Goal: Task Accomplishment & Management: Manage account settings

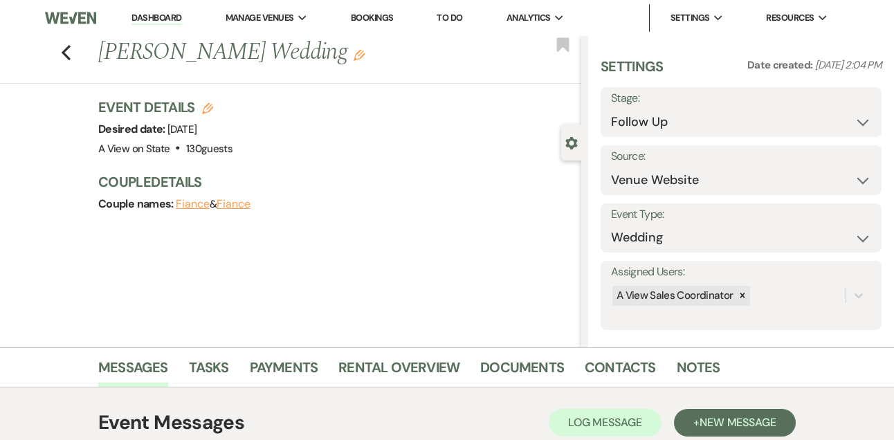
select select "9"
select select "5"
click at [142, 14] on link "Dashboard" at bounding box center [156, 18] width 50 height 13
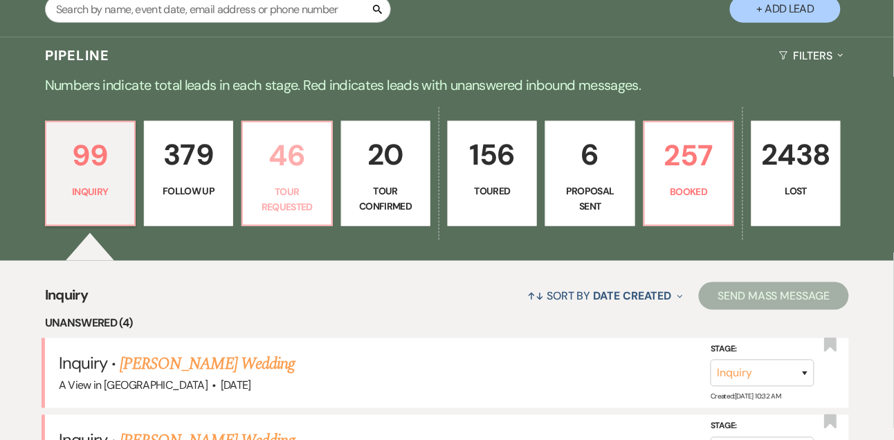
click at [265, 163] on p "46" at bounding box center [286, 155] width 71 height 46
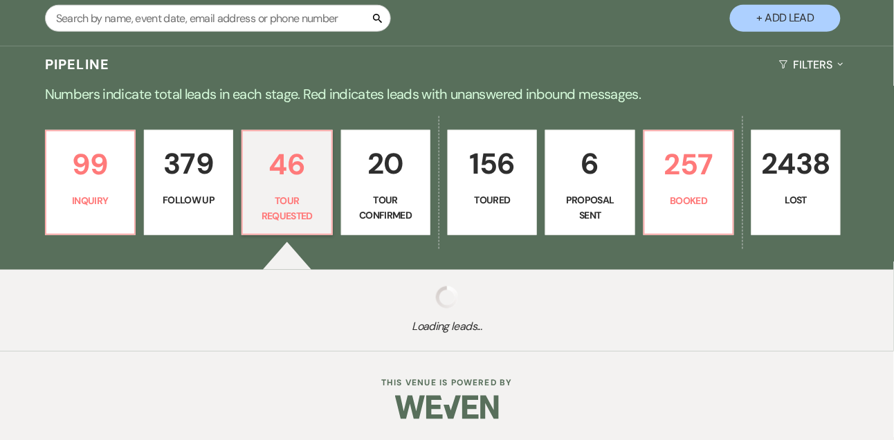
select select "2"
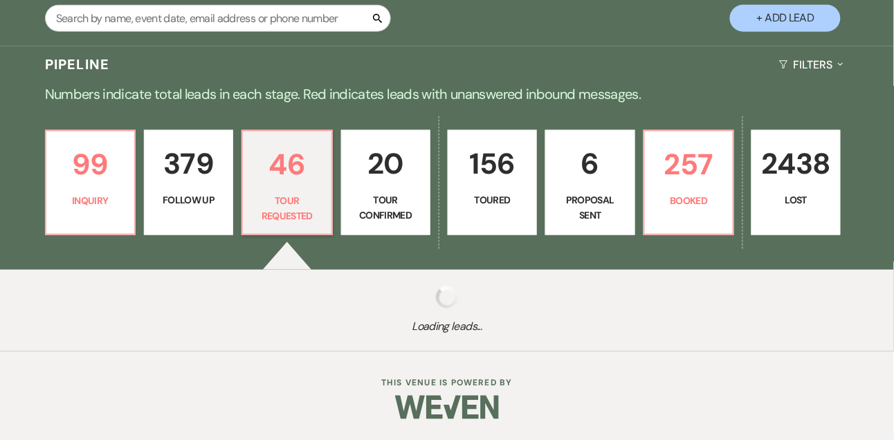
select select "2"
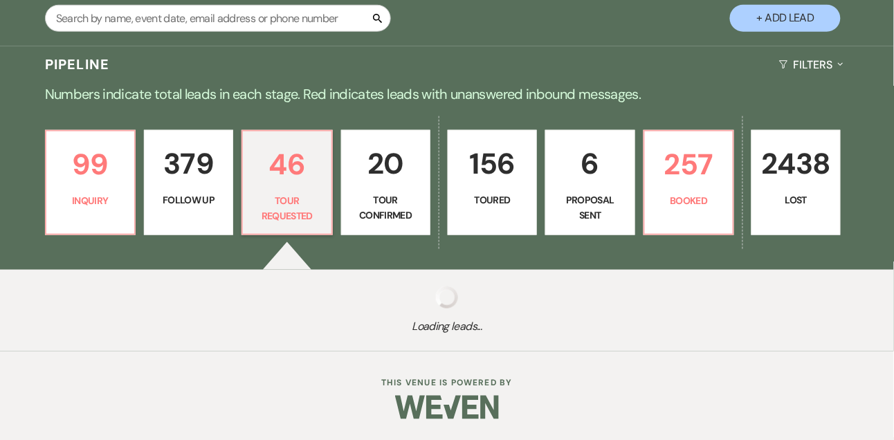
select select "2"
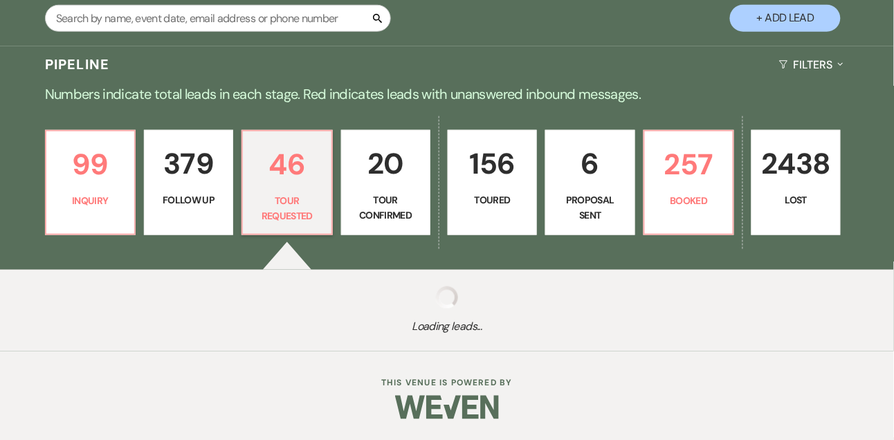
select select "2"
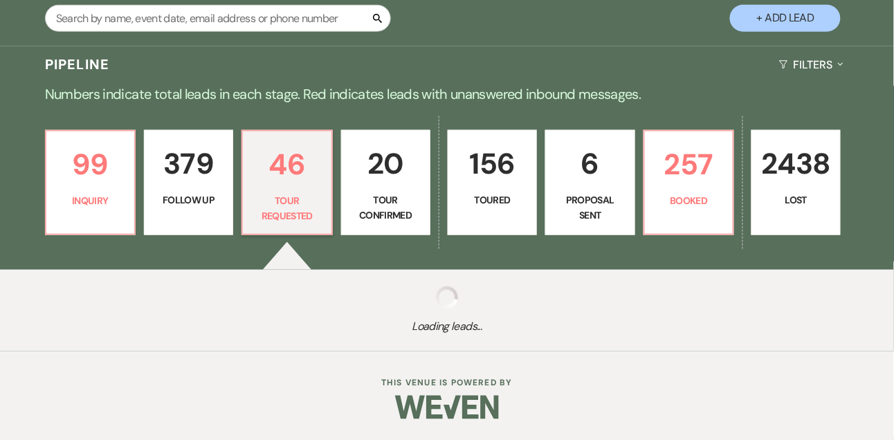
select select "2"
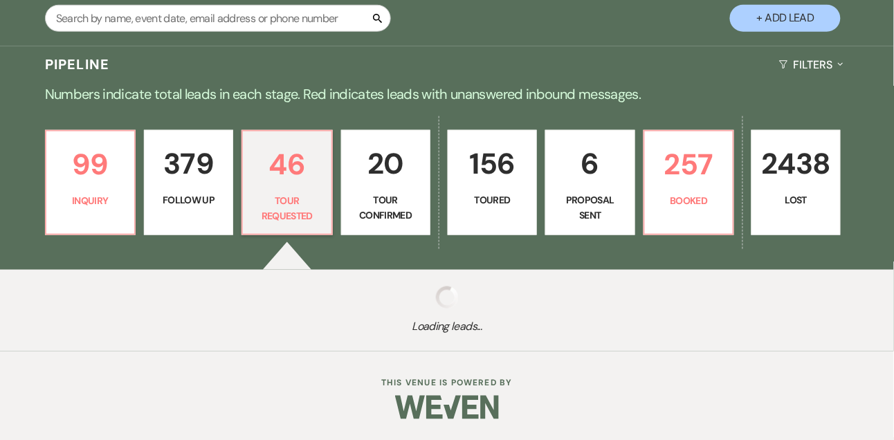
select select "2"
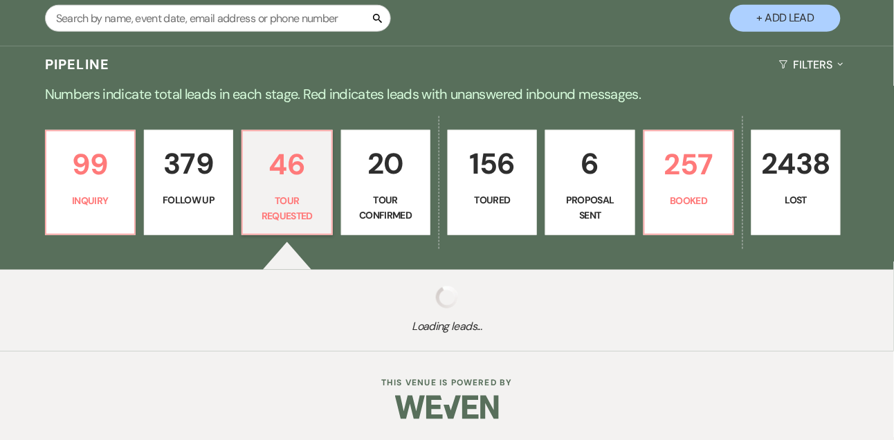
select select "2"
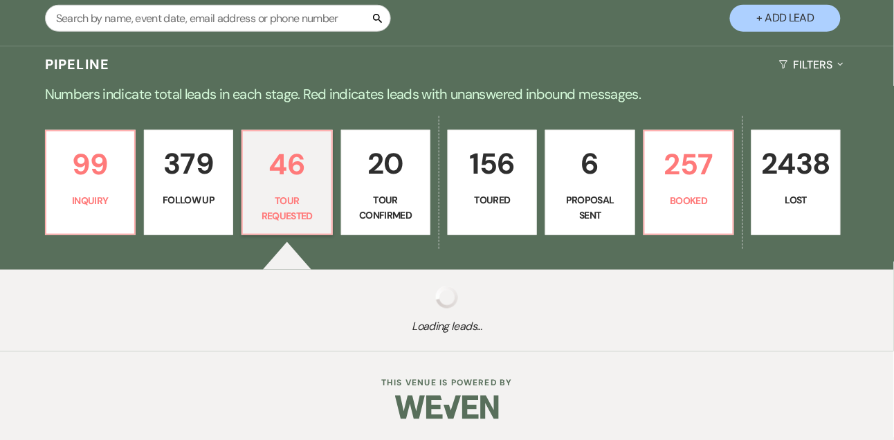
select select "2"
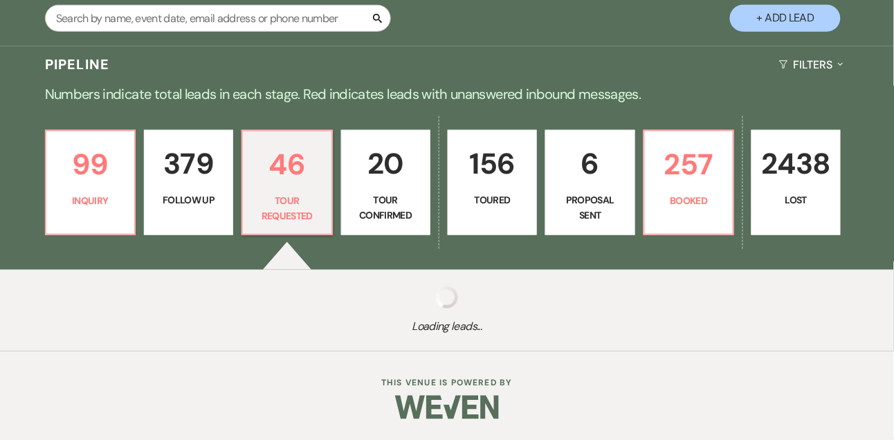
select select "2"
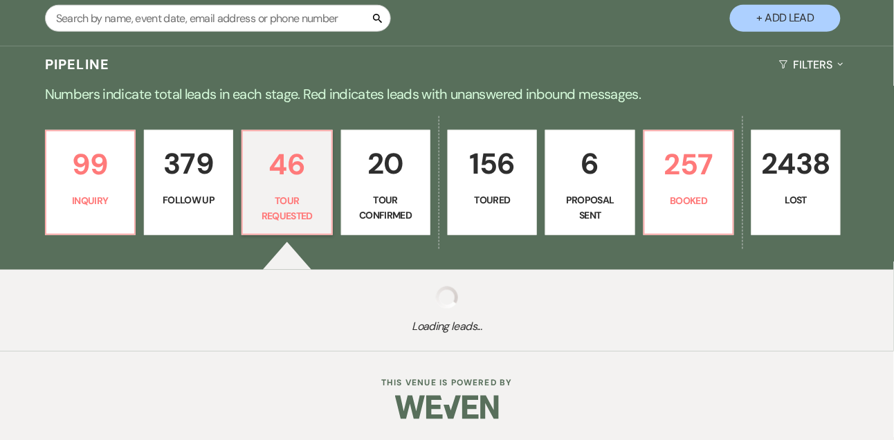
select select "2"
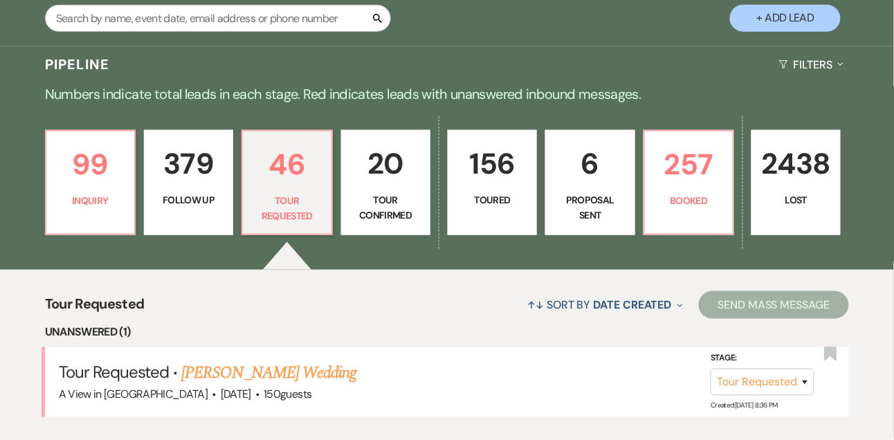
scroll to position [275, 0]
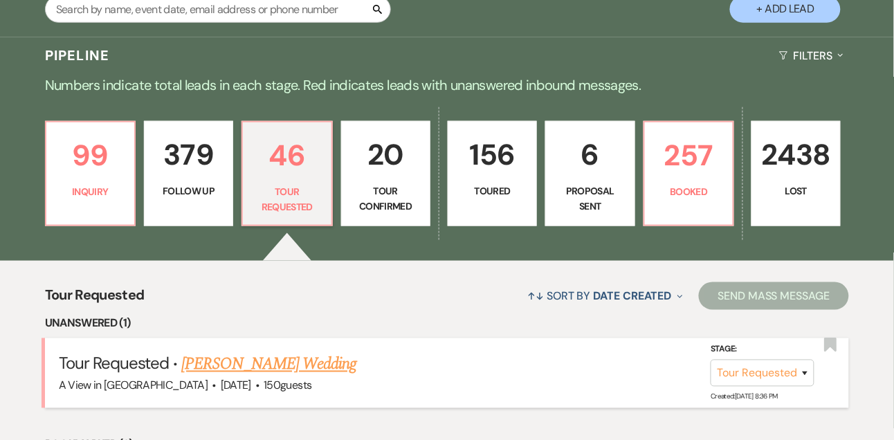
click at [253, 355] on link "[PERSON_NAME] Wedding" at bounding box center [269, 364] width 175 height 25
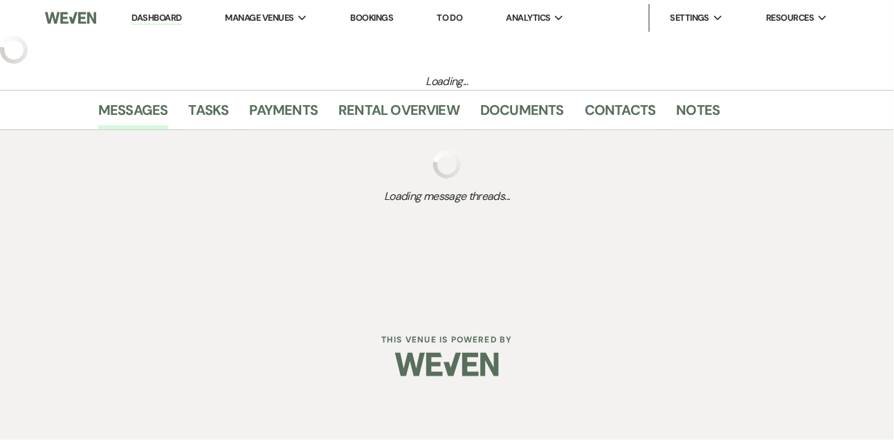
select select "2"
select select "5"
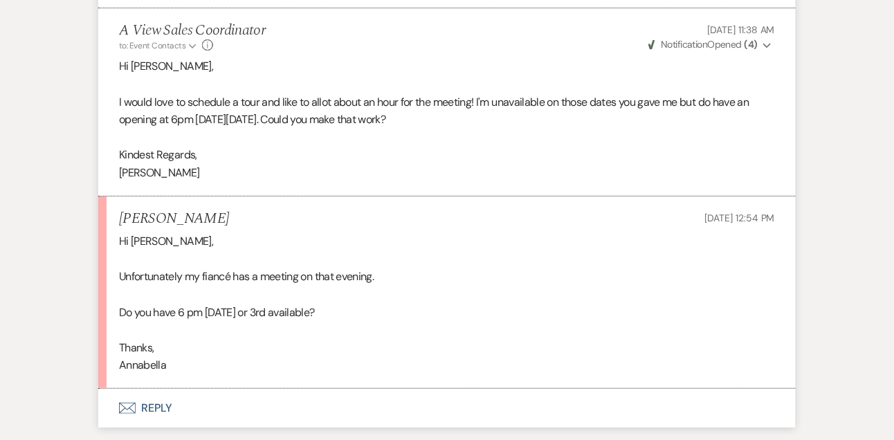
scroll to position [2405, 0]
click at [212, 226] on h5 "[PERSON_NAME]" at bounding box center [174, 218] width 110 height 17
copy h5 "[PERSON_NAME]"
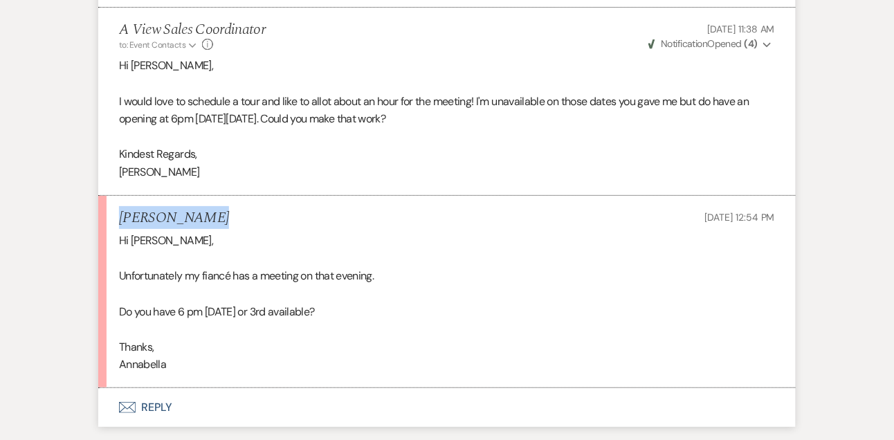
click at [163, 427] on button "Envelope Reply" at bounding box center [447, 407] width 698 height 39
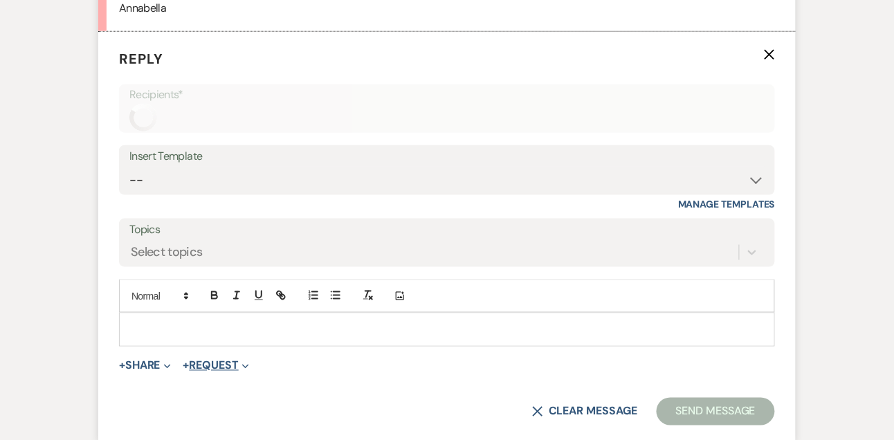
scroll to position [2796, 0]
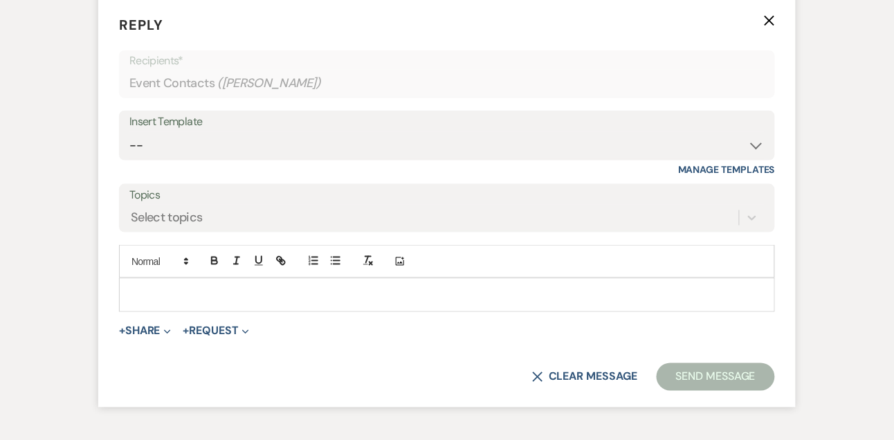
click at [226, 302] on p at bounding box center [447, 294] width 634 height 15
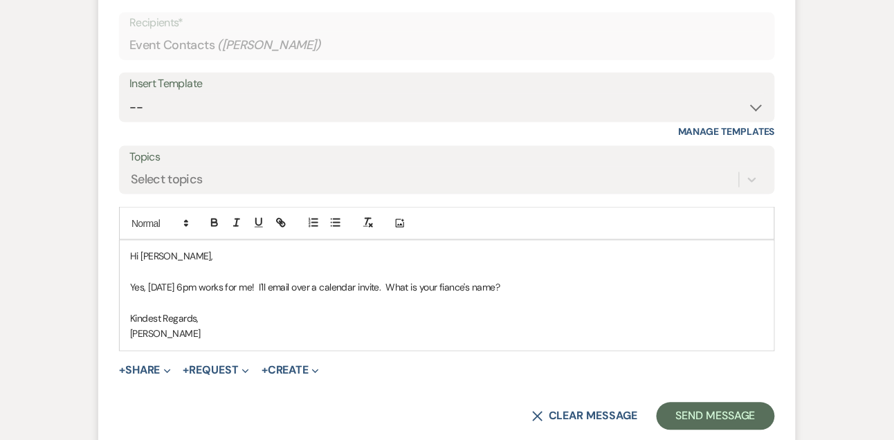
scroll to position [2868, 0]
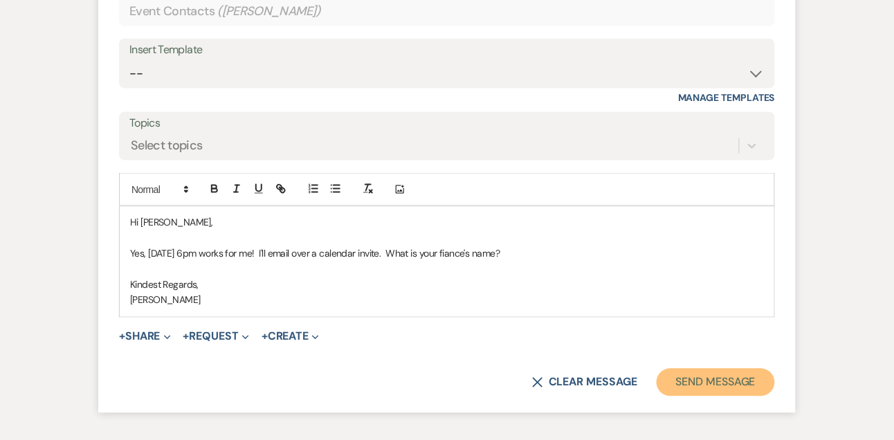
click at [693, 389] on button "Send Message" at bounding box center [716, 383] width 118 height 28
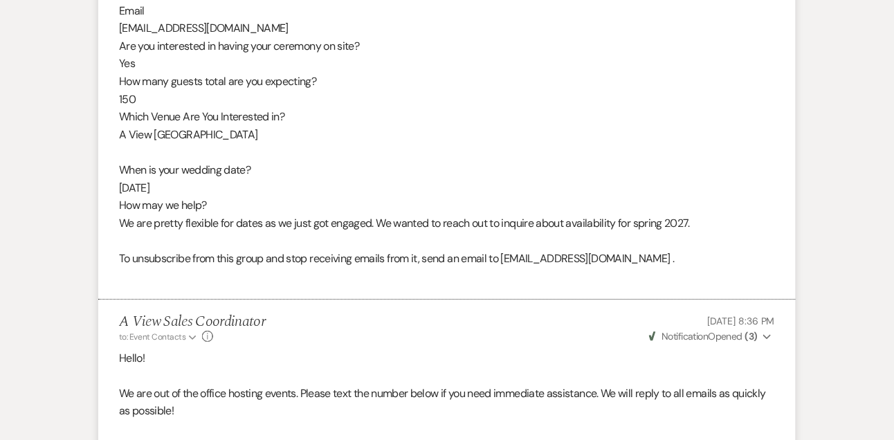
scroll to position [0, 0]
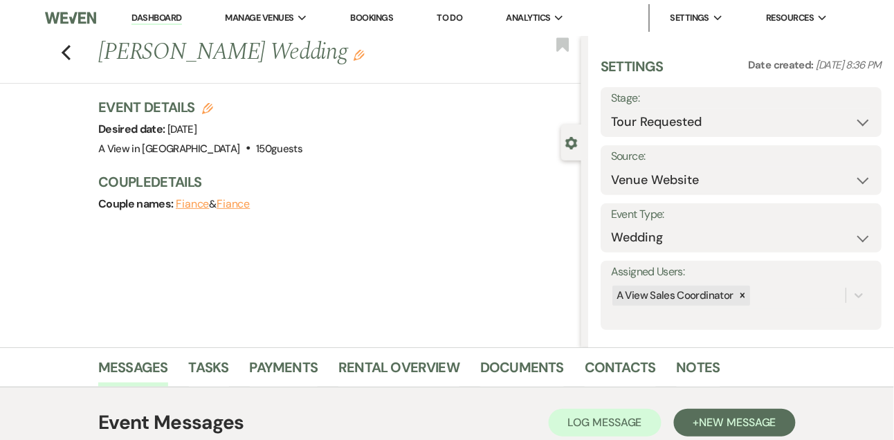
drag, startPoint x: 210, startPoint y: 125, endPoint x: 298, endPoint y: 125, distance: 88.6
click at [299, 125] on div "Event Details Edit Desired date: [DATE] Venue: A View in [GEOGRAPHIC_DATA] . 15…" at bounding box center [332, 128] width 469 height 61
copy span "[DATE]"
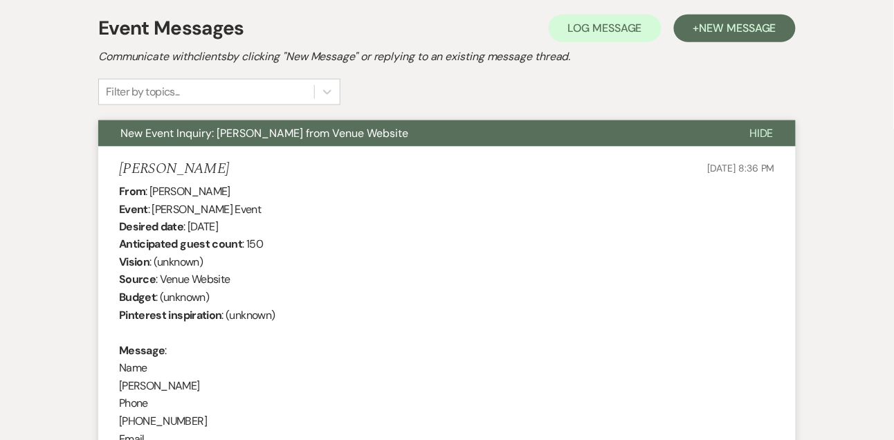
scroll to position [554, 0]
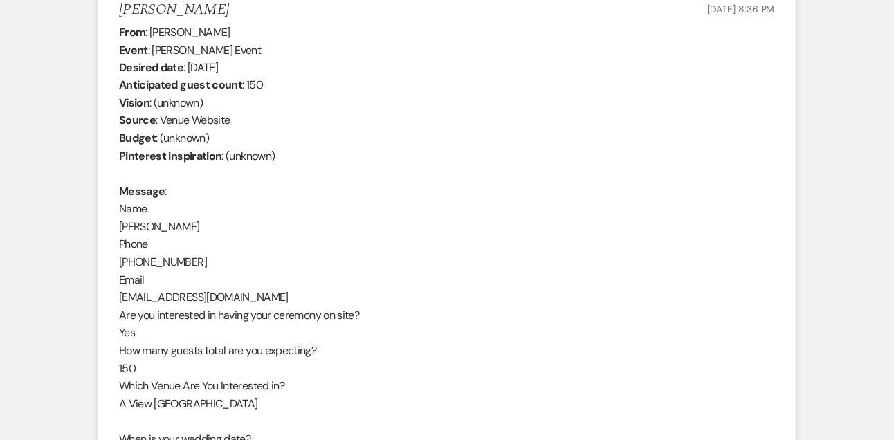
click at [222, 295] on div "From : [PERSON_NAME] Event : [PERSON_NAME] Event Desired date : [DATE] Anticipa…" at bounding box center [447, 289] width 656 height 531
copy div "[EMAIL_ADDRESS][DOMAIN_NAME]"
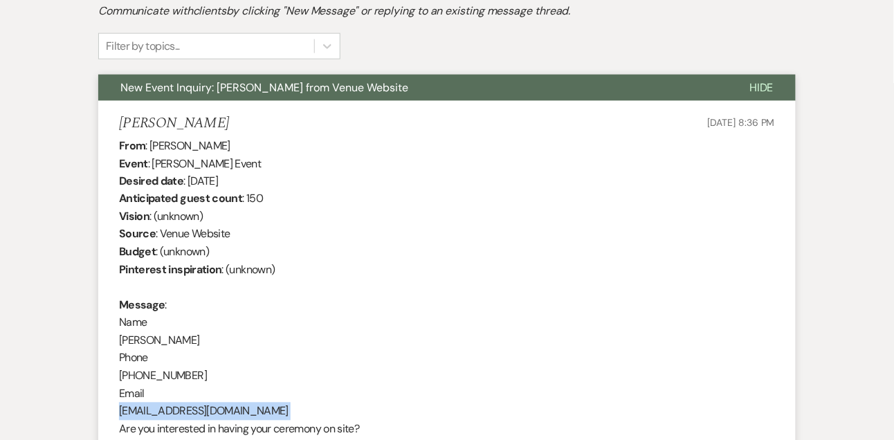
scroll to position [0, 0]
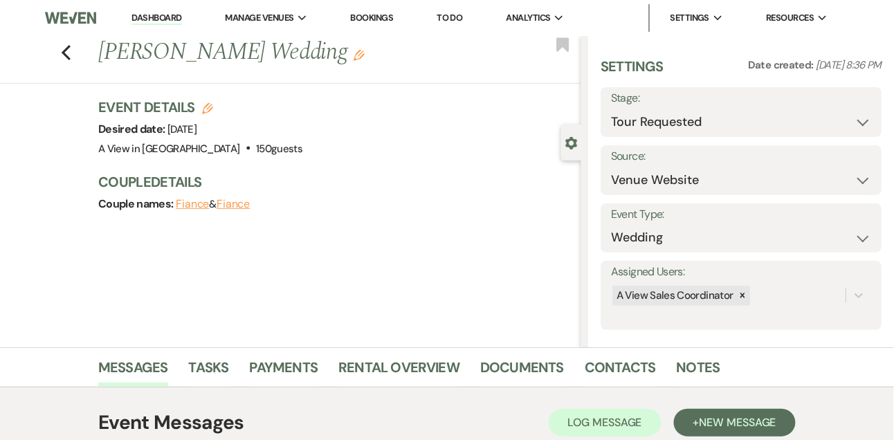
click at [164, 20] on link "Dashboard" at bounding box center [156, 18] width 50 height 13
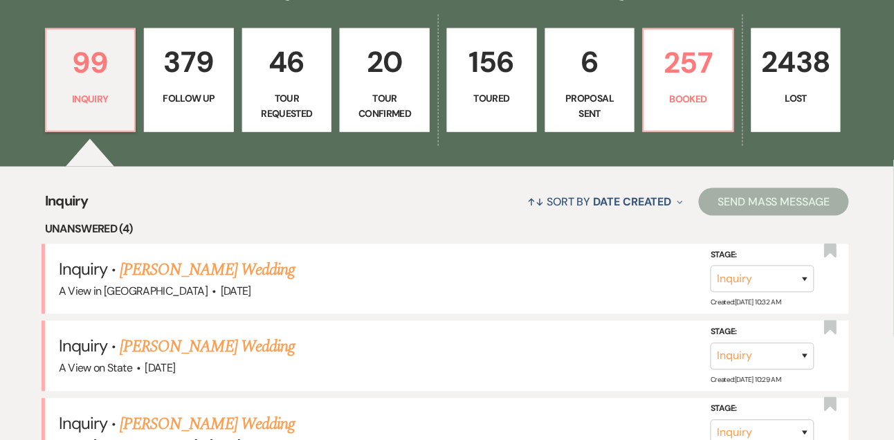
scroll to position [364, 0]
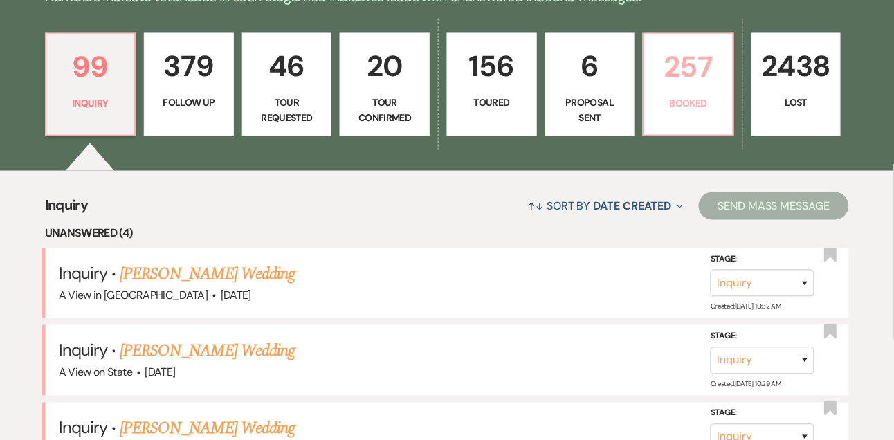
click at [655, 81] on p "257" at bounding box center [689, 67] width 72 height 46
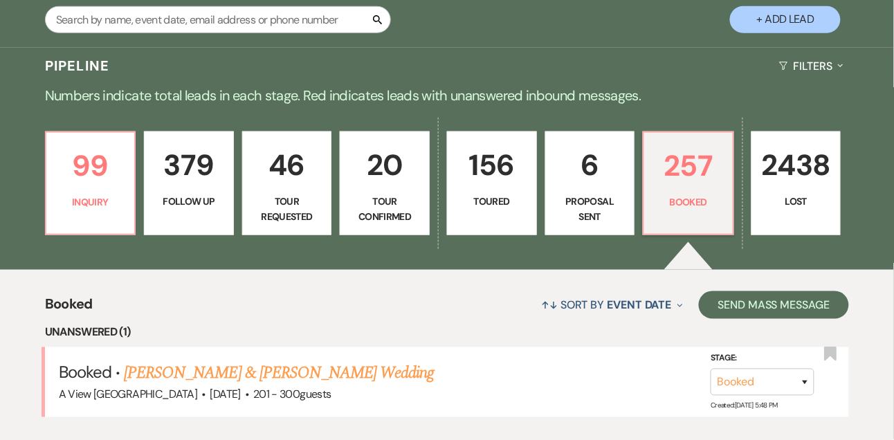
scroll to position [364, 0]
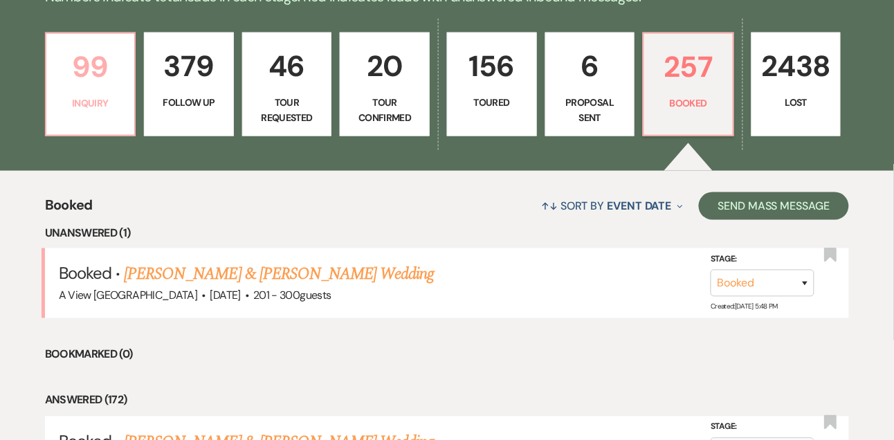
click at [102, 89] on p "99" at bounding box center [91, 67] width 72 height 46
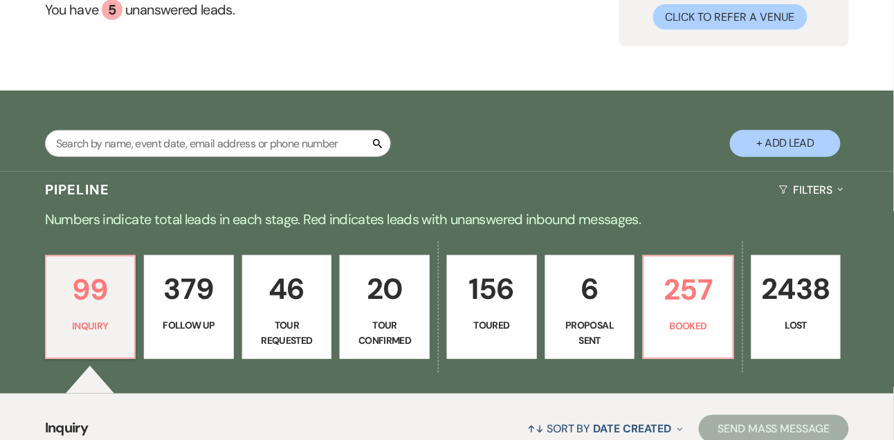
scroll to position [60, 0]
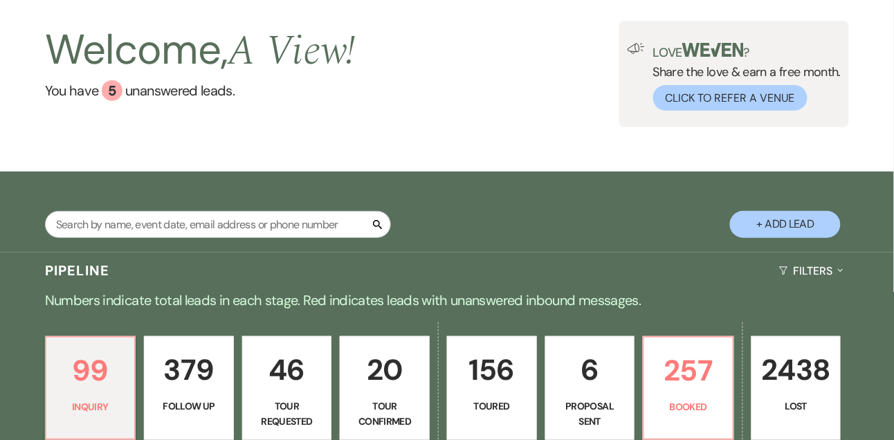
click at [751, 235] on button "+ Add Lead" at bounding box center [785, 224] width 111 height 27
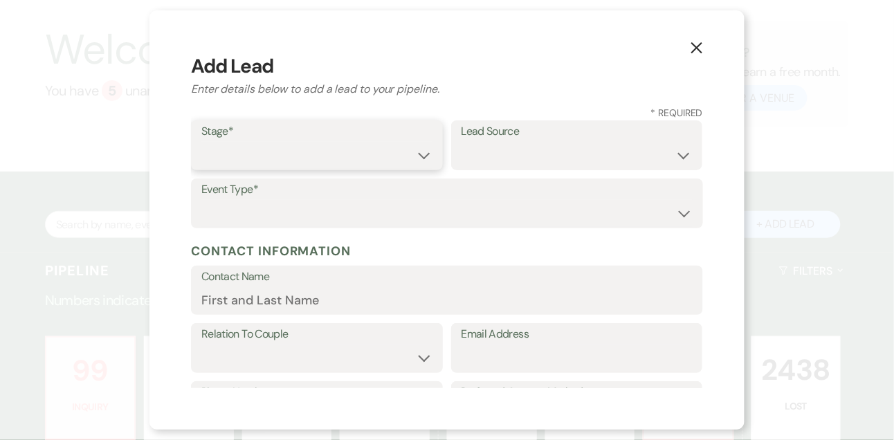
click at [239, 152] on select "Inquiry Follow Up Tour Requested Tour Confirmed Toured Proposal Sent Booked Lost" at bounding box center [316, 155] width 231 height 27
select select "1"
click at [475, 166] on select "Weven Venue Website Instagram Facebook Pinterest Google The Knot Wedding Wire H…" at bounding box center [577, 155] width 231 height 27
select select "22"
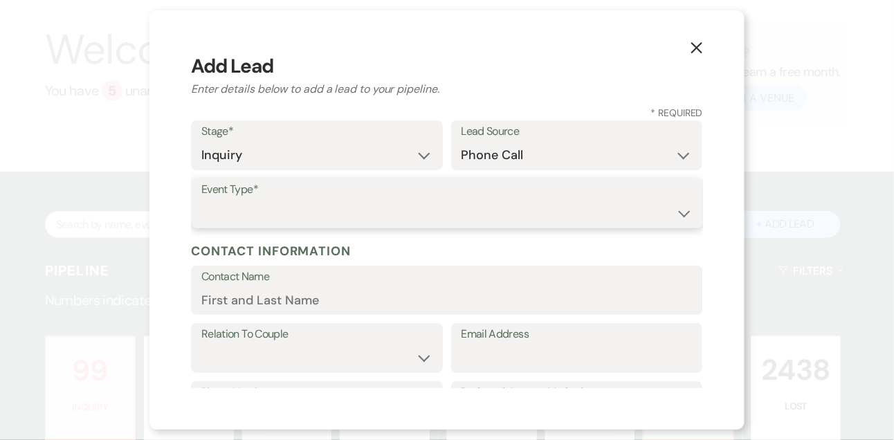
click at [397, 217] on select "Wedding Anniversary Party Baby Shower Bachelorette / Bachelor Party Birthday Pa…" at bounding box center [446, 213] width 491 height 27
select select "1"
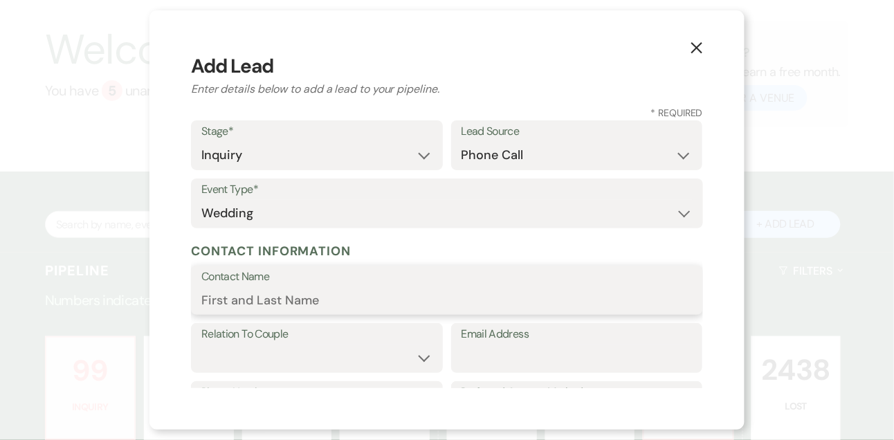
click at [356, 302] on input "Contact Name" at bounding box center [446, 299] width 491 height 27
paste input "[PERSON_NAME]"
click at [218, 298] on input "[PERSON_NAME]" at bounding box center [446, 299] width 491 height 27
type input "[PERSON_NAME]"
click at [500, 365] on input "Email Address" at bounding box center [577, 358] width 231 height 27
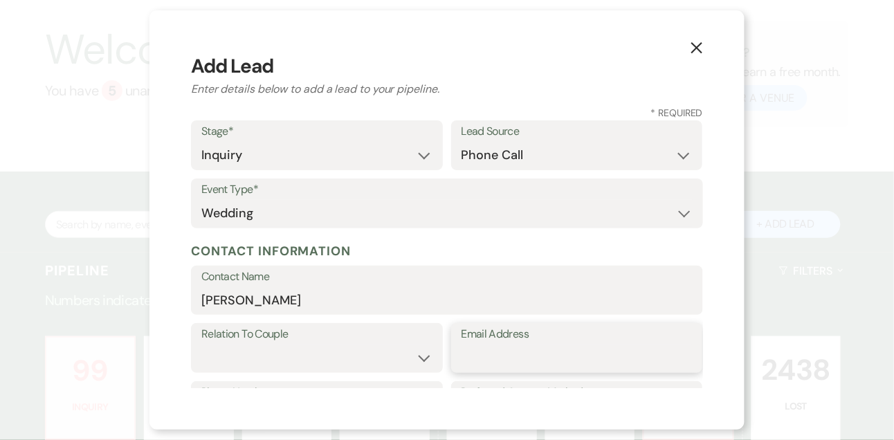
paste input "[EMAIL_ADDRESS][DOMAIN_NAME]"
type input "[EMAIL_ADDRESS][DOMAIN_NAME]"
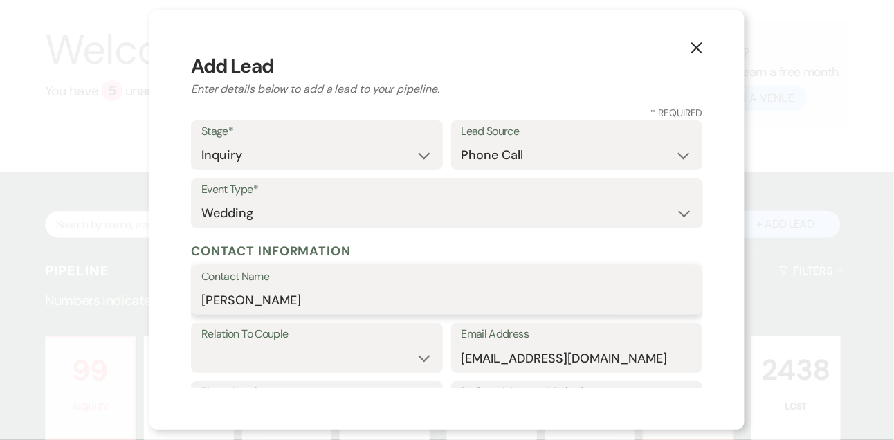
click at [282, 300] on input "[PERSON_NAME]" at bounding box center [446, 299] width 491 height 27
type input "[PERSON_NAME]"
click at [293, 365] on select "Couple Planner Parent of Couple Family Member Friend Other" at bounding box center [316, 358] width 231 height 27
select select "1"
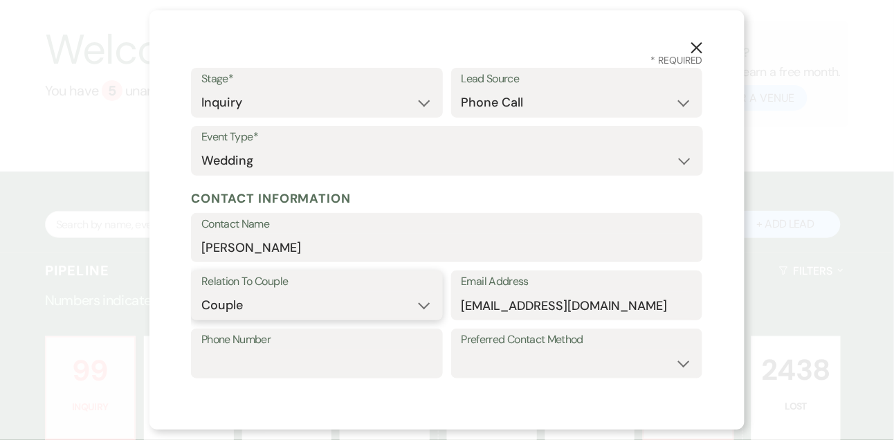
scroll to position [117, 0]
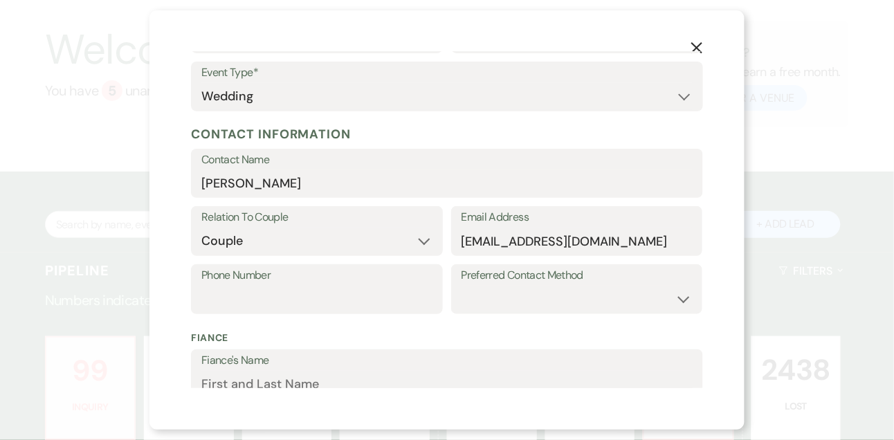
click at [331, 316] on div "Phone Number Preferred Contact Method Email Phone Text" at bounding box center [447, 293] width 512 height 58
click at [331, 298] on input "Phone Number" at bounding box center [316, 299] width 231 height 27
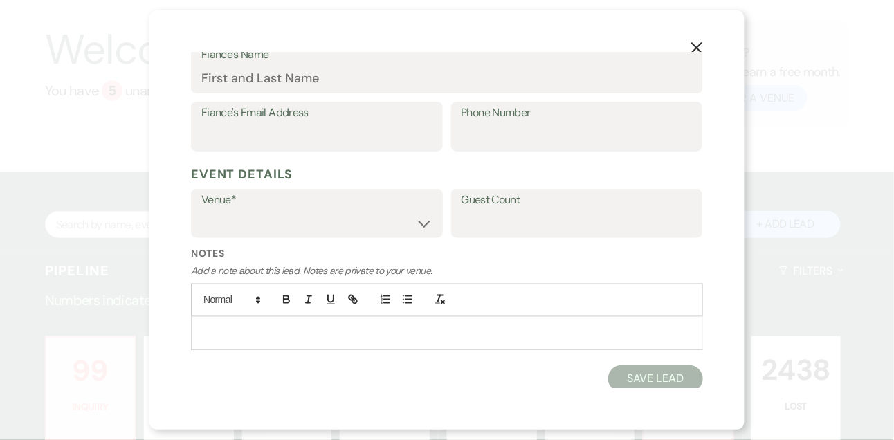
scroll to position [426, 0]
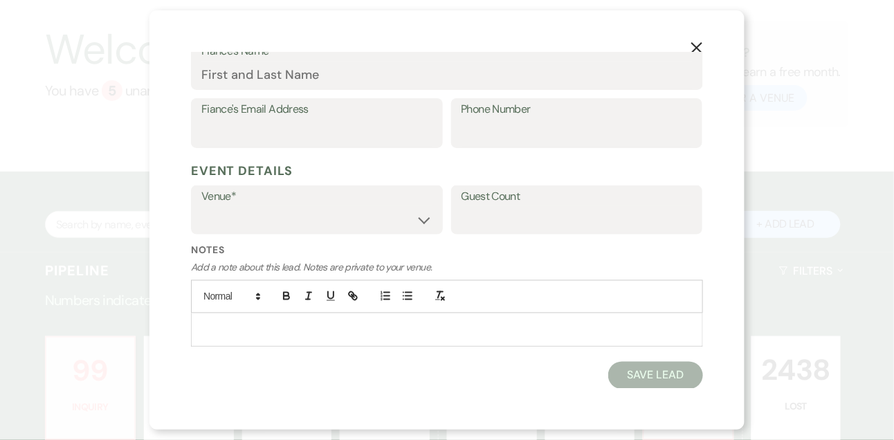
type input "[PHONE_NUMBER]"
click at [256, 327] on p at bounding box center [447, 329] width 490 height 15
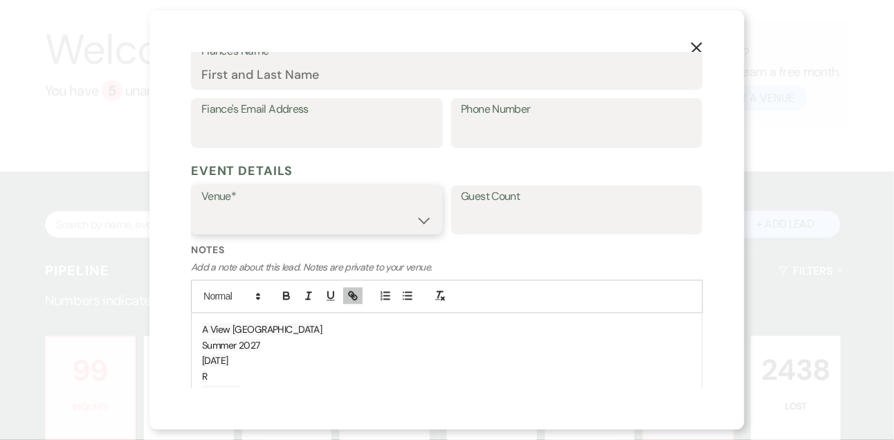
click at [377, 224] on select "A View in [GEOGRAPHIC_DATA] A View [GEOGRAPHIC_DATA] A View on State" at bounding box center [316, 219] width 231 height 27
select select "752"
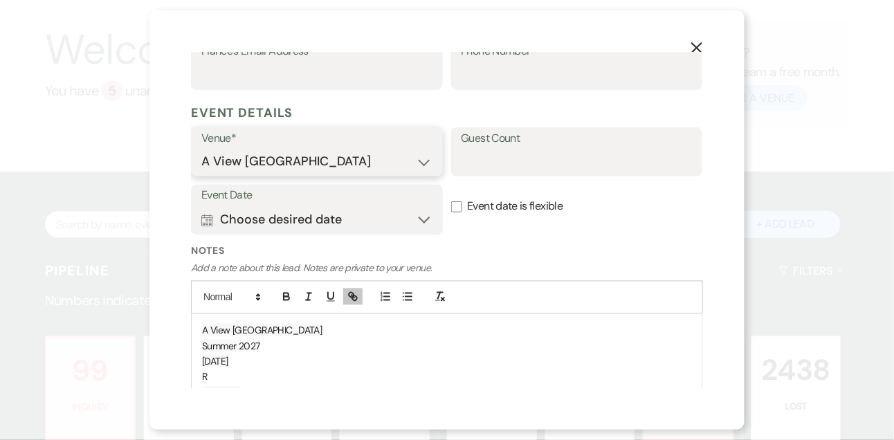
scroll to position [476, 0]
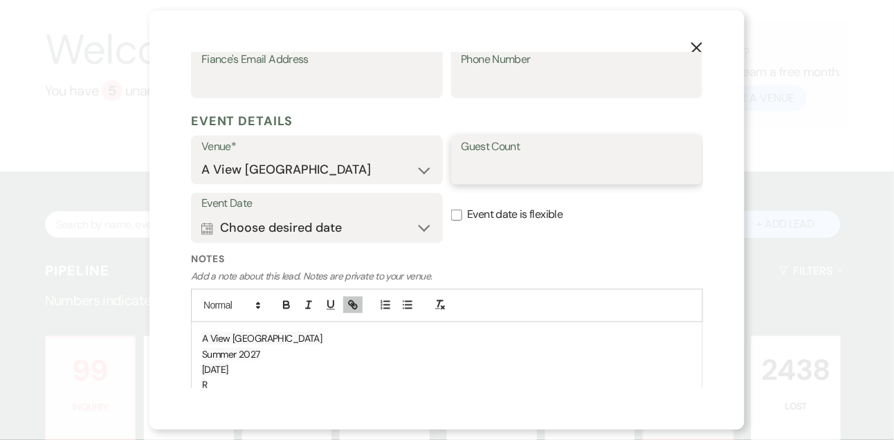
click at [475, 174] on input "Guest Count" at bounding box center [577, 169] width 231 height 27
type input "200"
click at [371, 362] on p "[DATE]" at bounding box center [447, 369] width 490 height 15
click at [203, 338] on span "A View [GEOGRAPHIC_DATA]" at bounding box center [262, 338] width 120 height 12
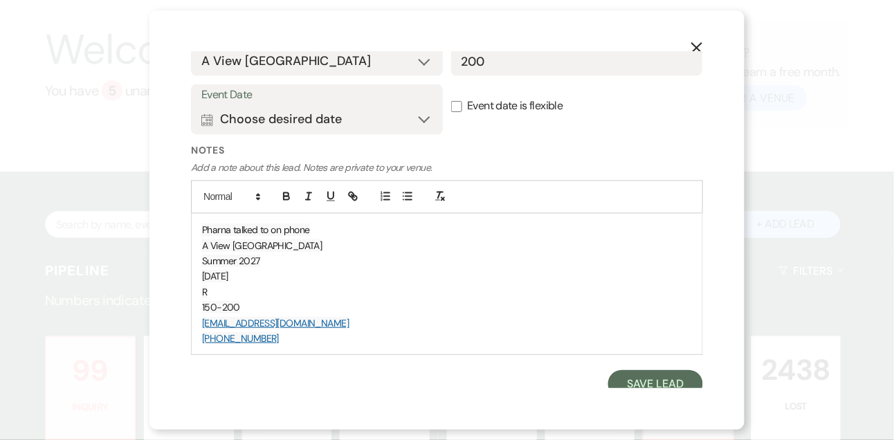
scroll to position [590, 0]
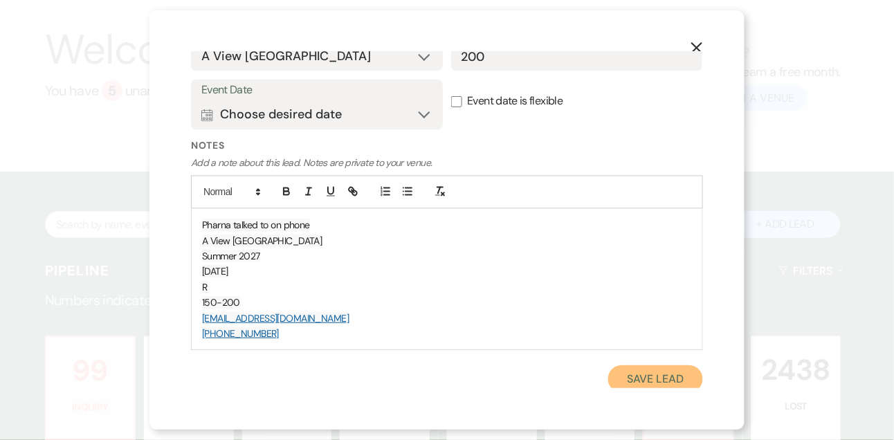
click at [642, 371] on button "Save Lead" at bounding box center [655, 379] width 95 height 28
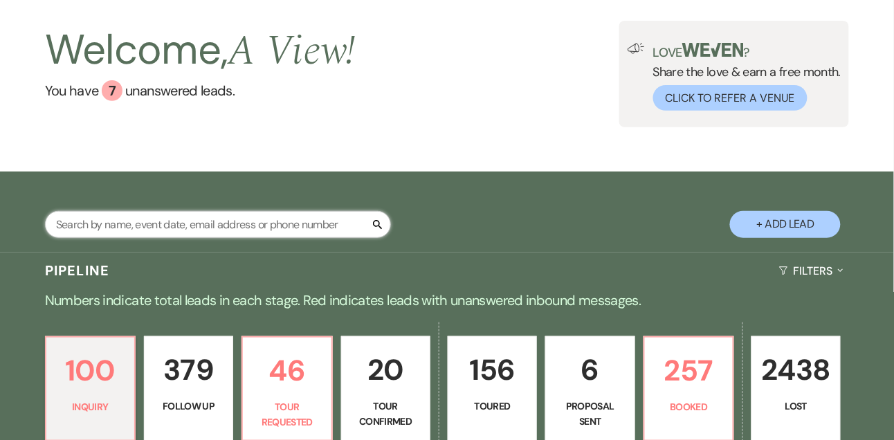
click at [167, 224] on input "text" at bounding box center [218, 224] width 346 height 27
type input "[PERSON_NAME]"
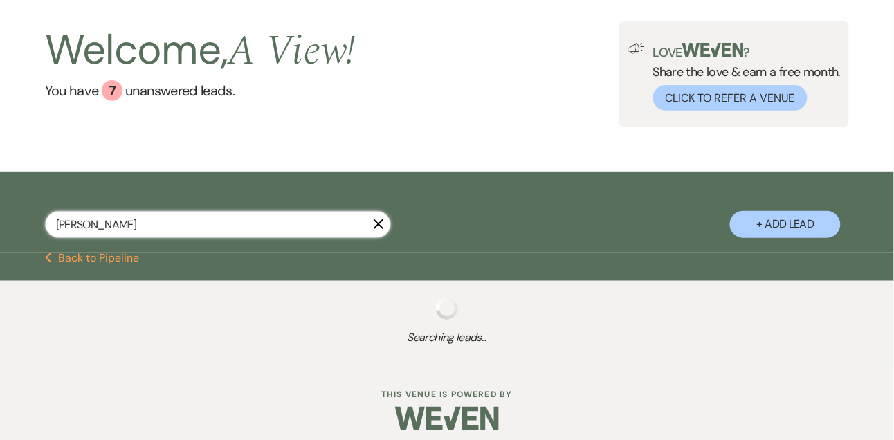
select select "8"
select select "4"
select select "5"
select select "8"
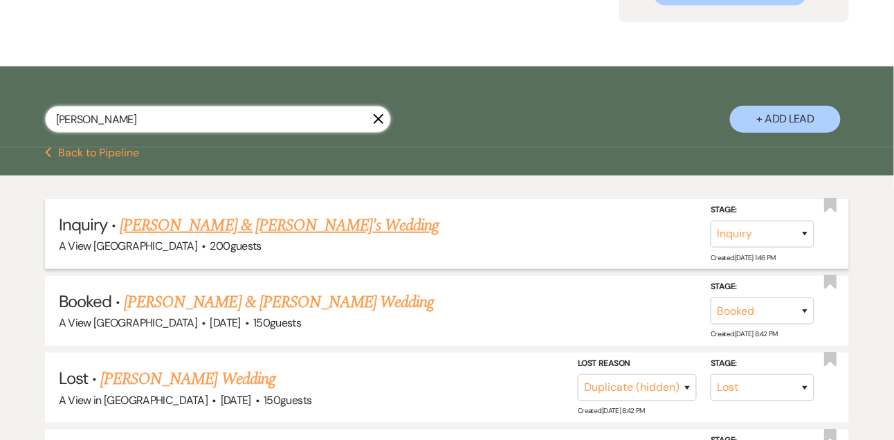
scroll to position [166, 0]
type input "[PERSON_NAME]"
click at [193, 224] on link "[PERSON_NAME] & [PERSON_NAME]'s Wedding" at bounding box center [280, 224] width 320 height 25
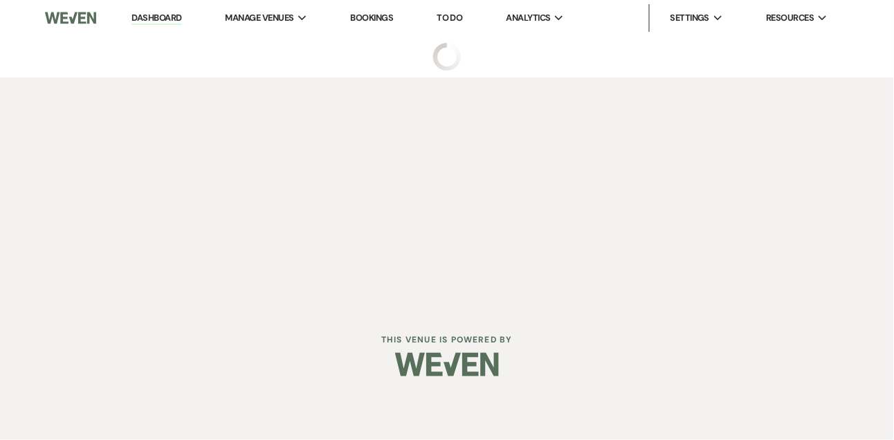
select select "22"
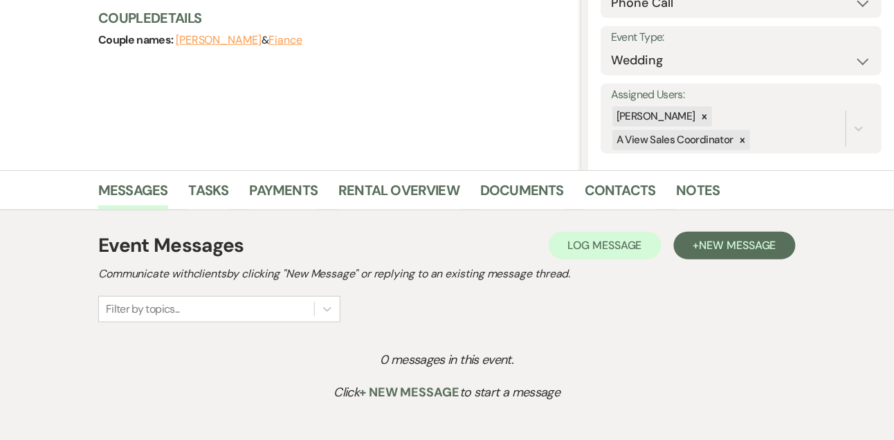
scroll to position [210, 0]
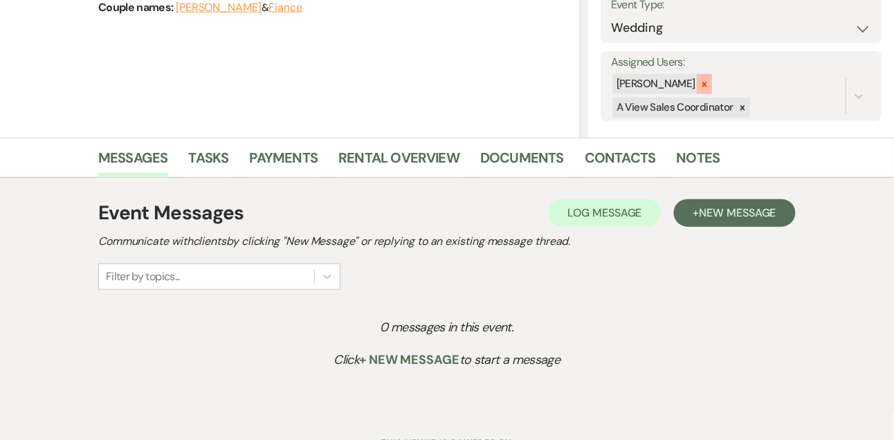
click at [712, 78] on div at bounding box center [704, 84] width 15 height 20
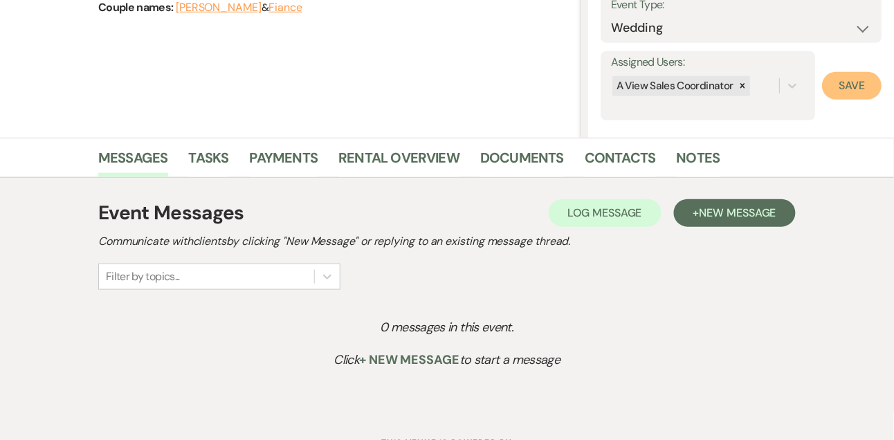
click at [825, 94] on button "Save" at bounding box center [852, 86] width 60 height 28
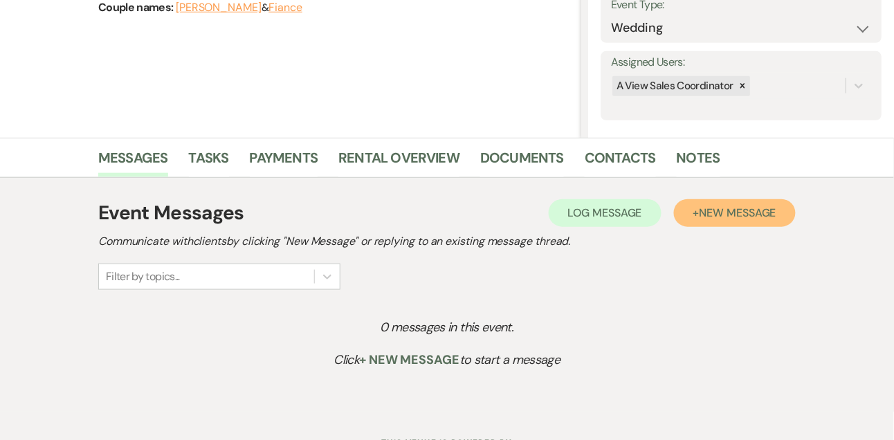
click at [720, 207] on span "New Message" at bounding box center [738, 213] width 77 height 15
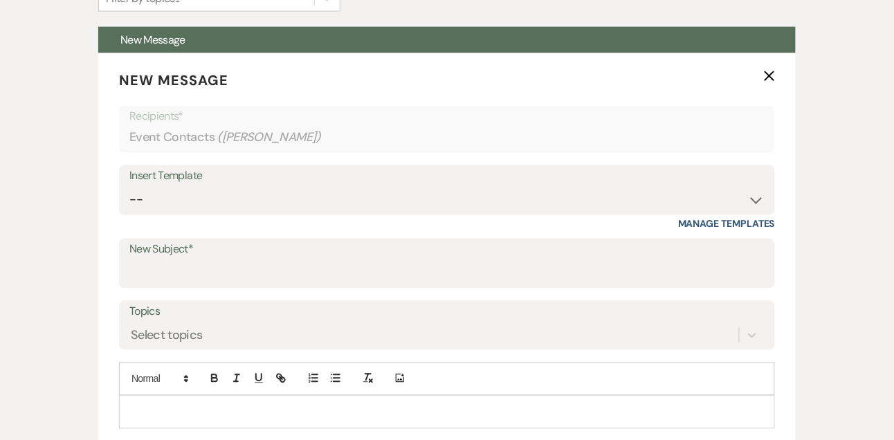
scroll to position [627, 0]
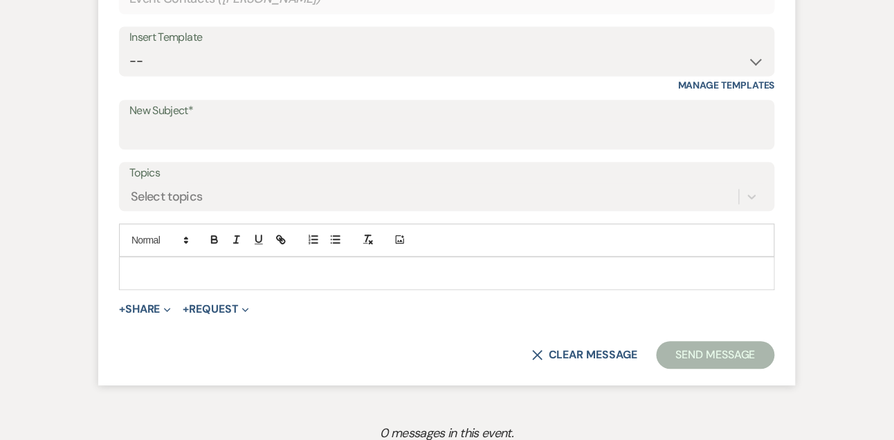
click at [199, 147] on div "New Subject*" at bounding box center [447, 125] width 656 height 50
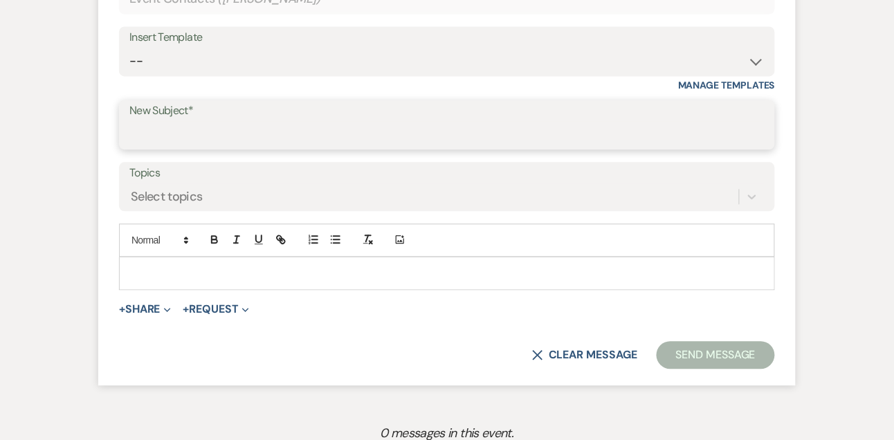
click at [190, 136] on input "New Subject*" at bounding box center [446, 134] width 635 height 27
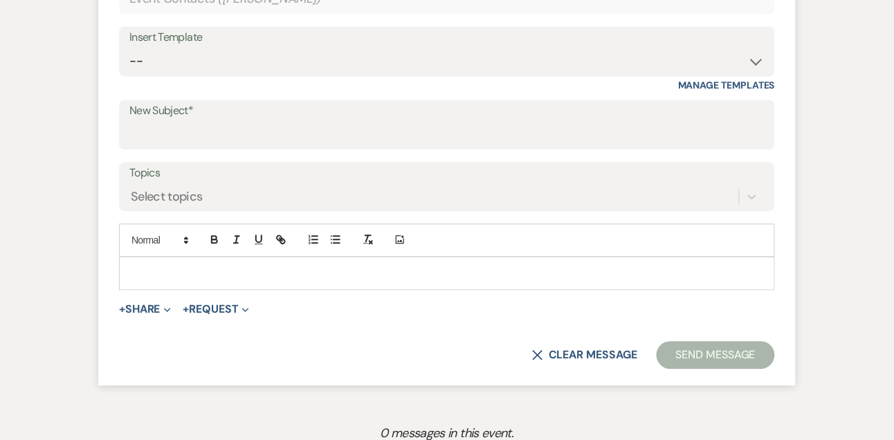
click at [141, 169] on label "Topics" at bounding box center [446, 173] width 635 height 20
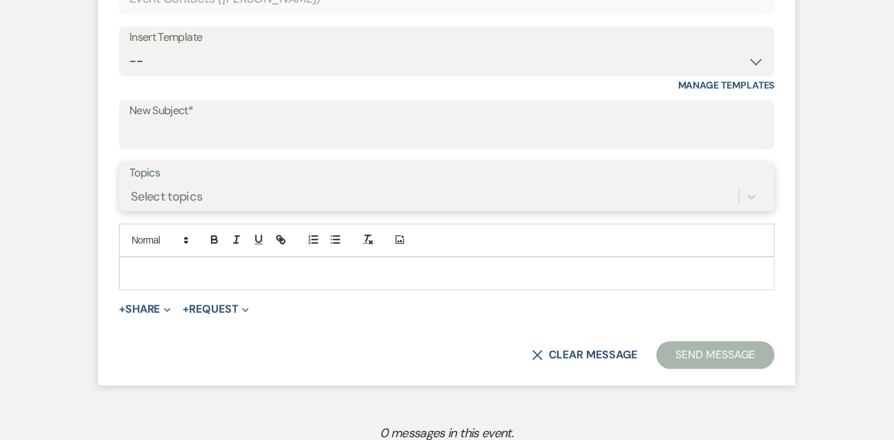
click at [132, 187] on input "Topics" at bounding box center [131, 196] width 1 height 19
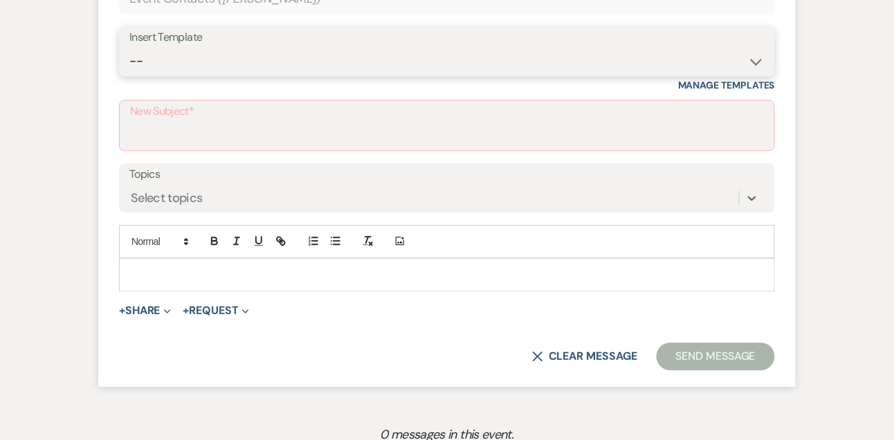
click at [160, 69] on select "-- Tour Confirmation Contract (Pre-Booked Leads) Out of office Inquiry Email Al…" at bounding box center [446, 61] width 635 height 27
select select "3301"
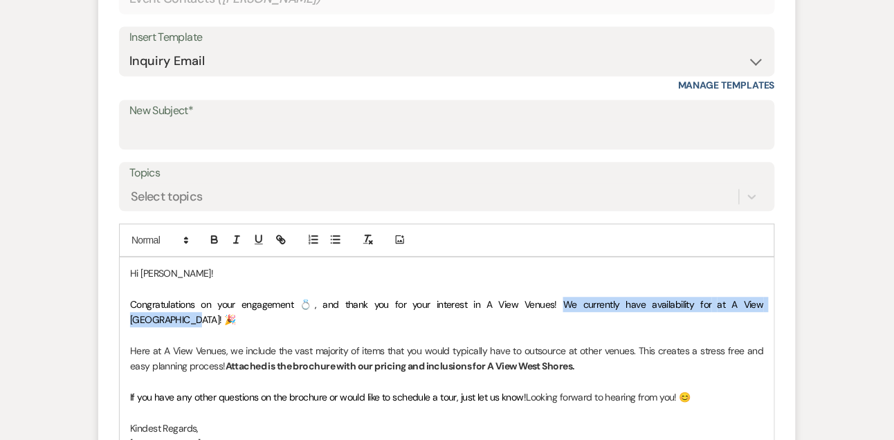
drag, startPoint x: 502, startPoint y: 300, endPoint x: 735, endPoint y: 299, distance: 232.5
click at [735, 299] on p "Congratulations on your engagement 💍, and thank you for your interest in A View…" at bounding box center [447, 312] width 634 height 31
drag, startPoint x: 747, startPoint y: 298, endPoint x: 500, endPoint y: 300, distance: 247.1
click at [500, 300] on p "Congratulations on your engagement 💍, and thank you for your interest in A View…" at bounding box center [447, 312] width 634 height 31
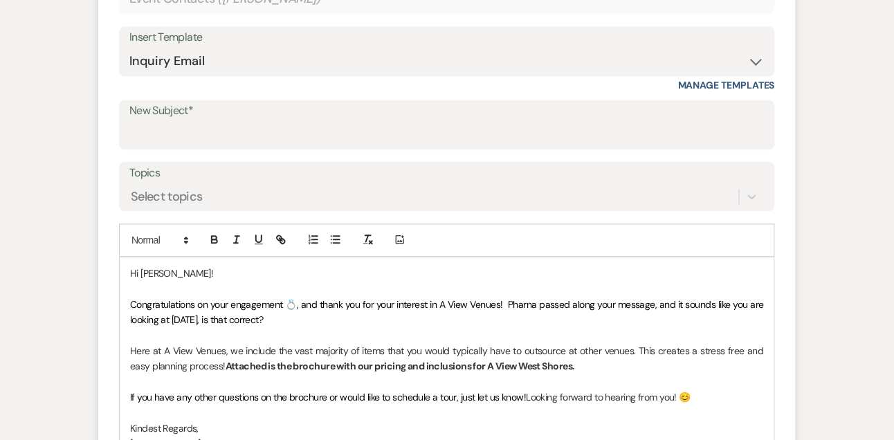
click at [525, 392] on span "If you have any other questions on the brochure or would like to schedule a tou…" at bounding box center [328, 397] width 397 height 12
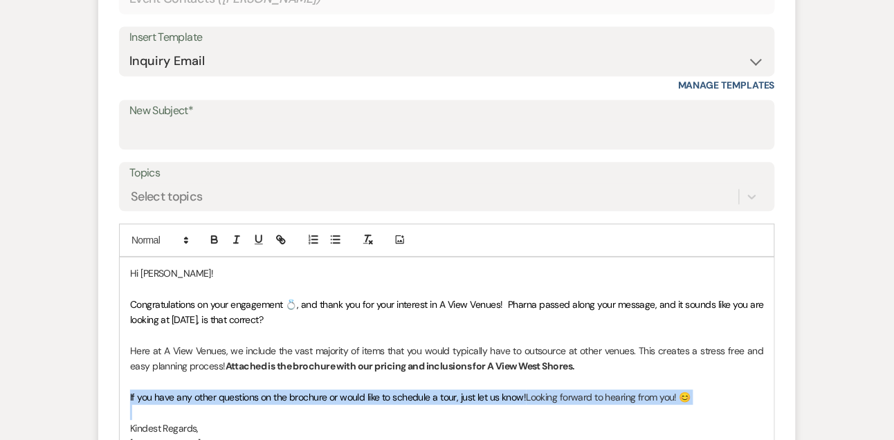
click at [525, 392] on span "If you have any other questions on the brochure or would like to schedule a tou…" at bounding box center [328, 397] width 397 height 12
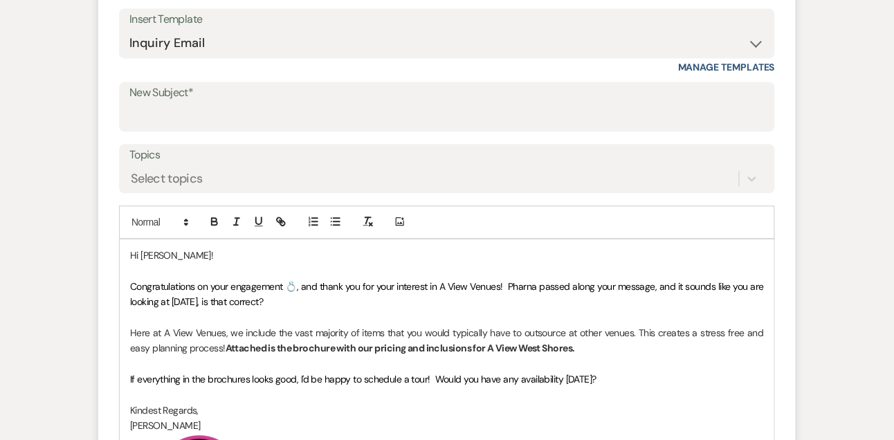
scroll to position [636, 0]
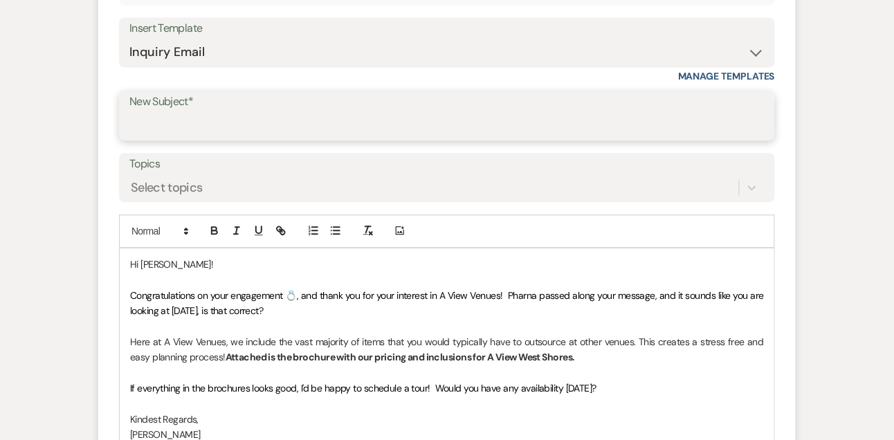
click at [280, 136] on input "New Subject*" at bounding box center [446, 125] width 635 height 27
type input "A View West Shores ✨"
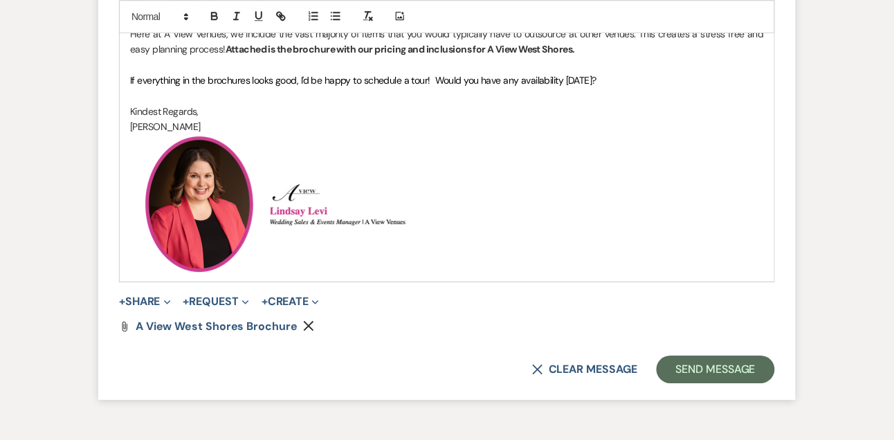
scroll to position [954, 0]
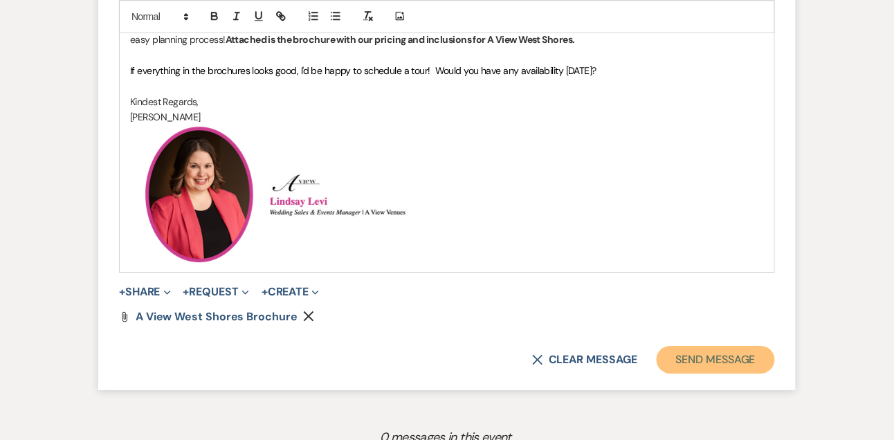
click at [764, 363] on button "Send Message" at bounding box center [716, 360] width 118 height 28
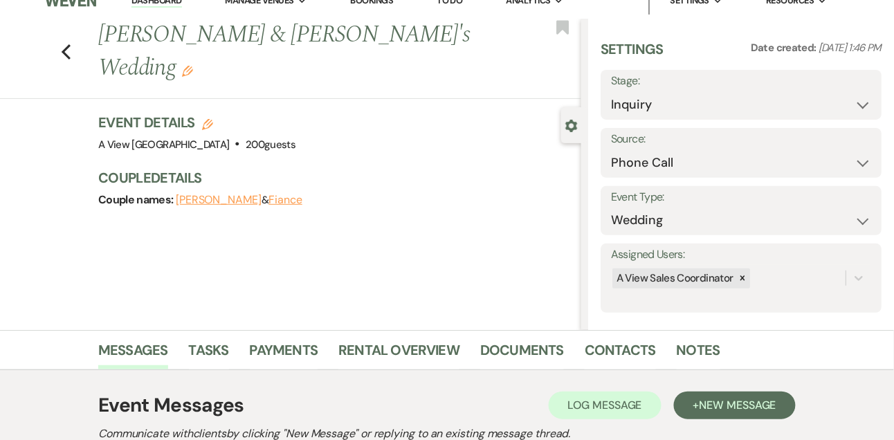
scroll to position [0, 0]
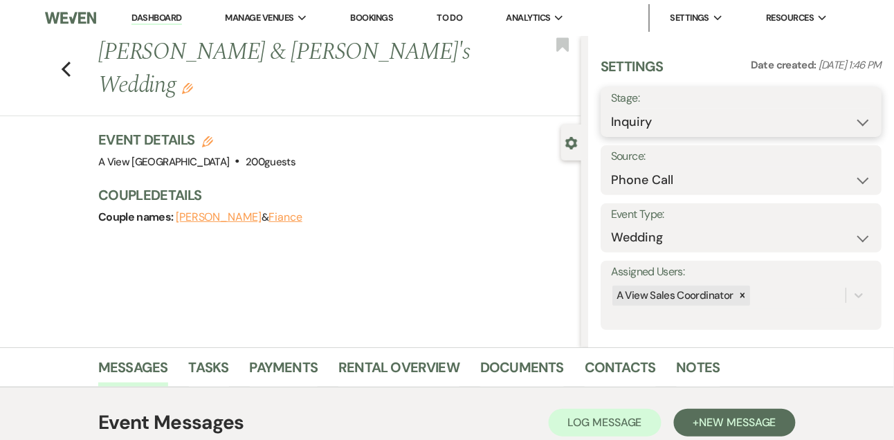
click at [644, 117] on select "Inquiry Follow Up Tour Requested Tour Confirmed Toured Proposal Sent Booked Lost" at bounding box center [741, 122] width 260 height 27
select select "9"
click at [848, 118] on button "Save" at bounding box center [853, 112] width 58 height 28
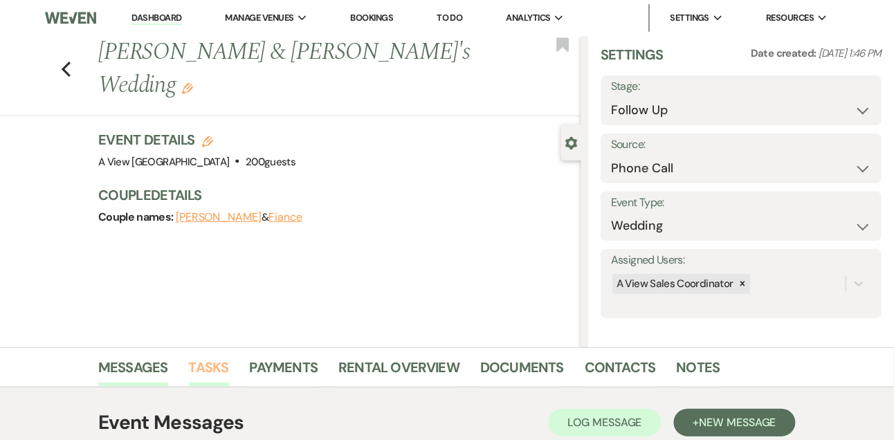
click at [224, 363] on link "Tasks" at bounding box center [209, 371] width 40 height 30
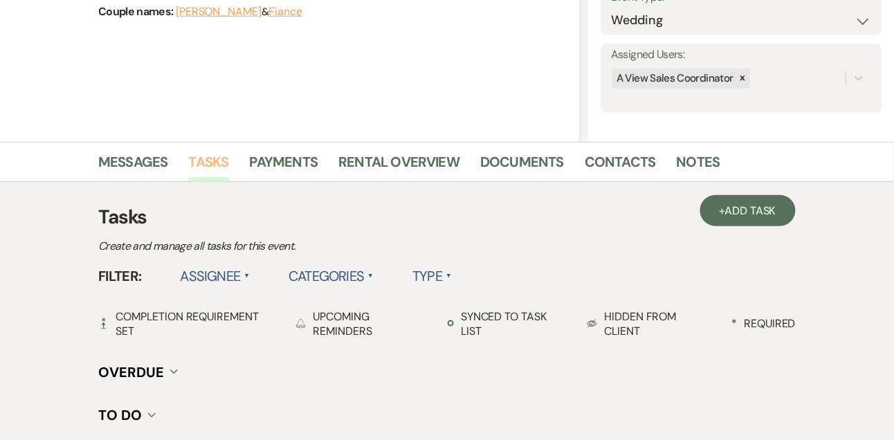
scroll to position [239, 0]
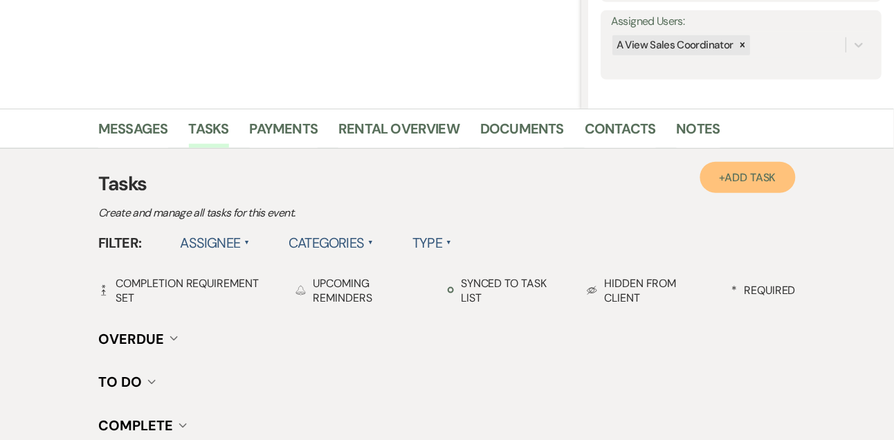
click at [747, 173] on span "Add Task" at bounding box center [750, 177] width 51 height 15
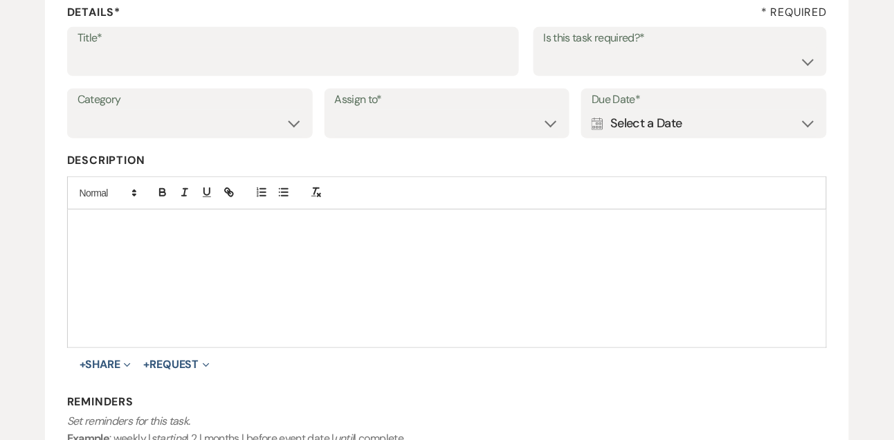
scroll to position [180, 0]
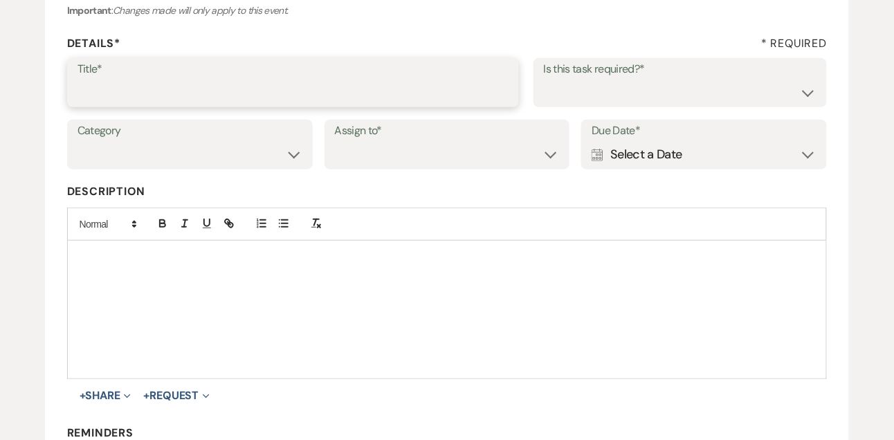
click at [299, 84] on input "Title*" at bounding box center [293, 92] width 431 height 27
type input "Email follow up"
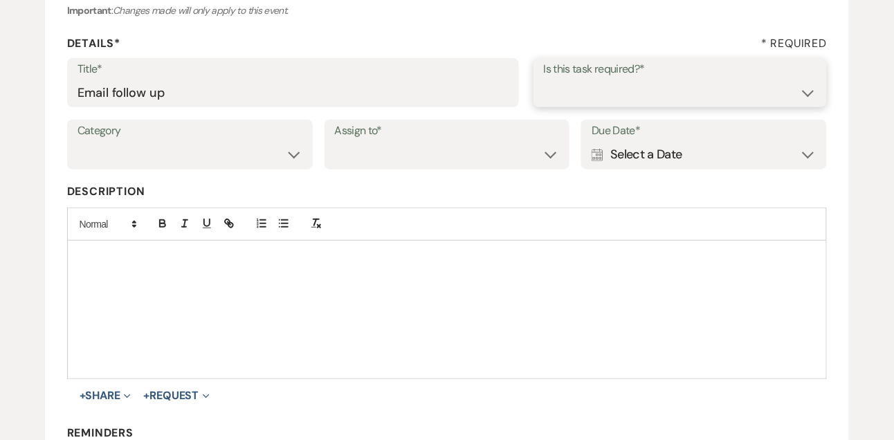
click at [554, 92] on select "Yes No" at bounding box center [680, 92] width 273 height 27
select select "true"
click at [237, 158] on select "Venue Vendors Guests Details Finalize & Share" at bounding box center [190, 154] width 225 height 27
select select "31"
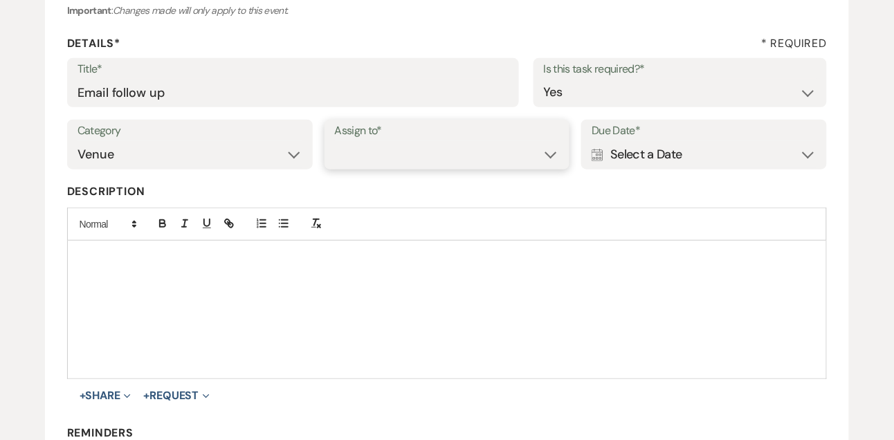
click at [363, 160] on select "Venue Client" at bounding box center [447, 154] width 225 height 27
select select "venueHost"
click at [605, 154] on div "Calendar Select a Date Expand" at bounding box center [704, 154] width 225 height 27
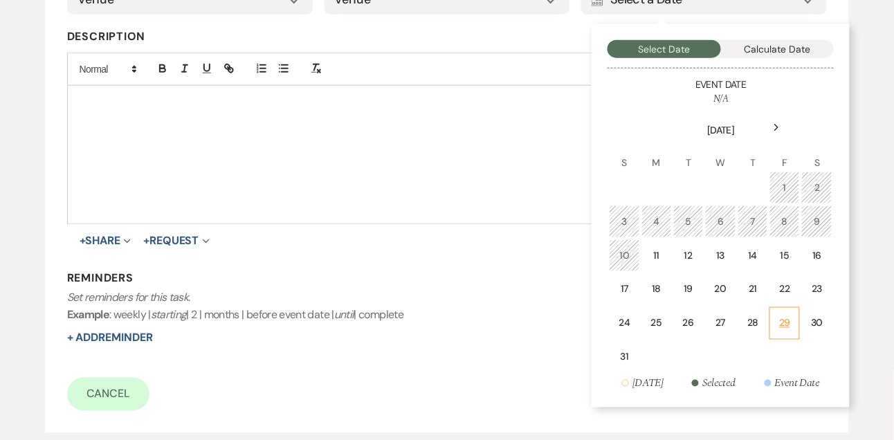
scroll to position [345, 0]
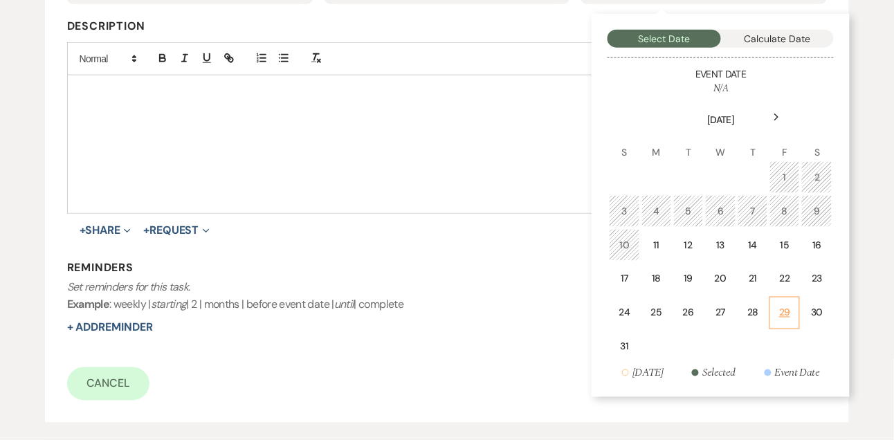
click at [770, 310] on td "29" at bounding box center [785, 313] width 30 height 33
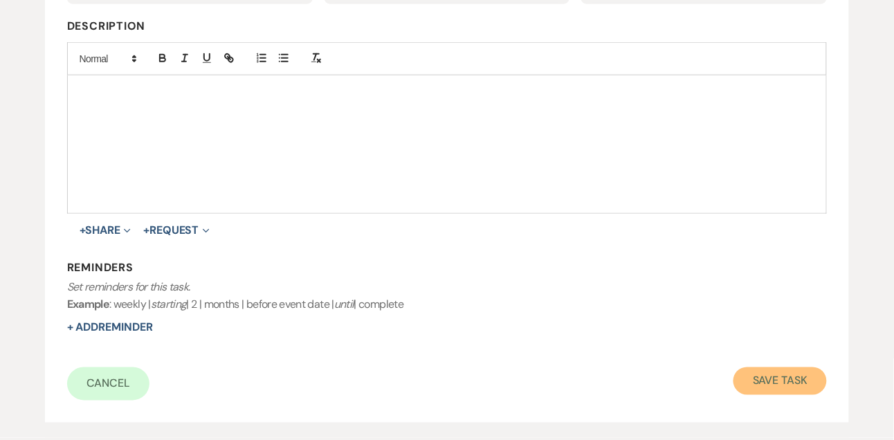
click at [776, 376] on button "Save Task" at bounding box center [780, 381] width 93 height 28
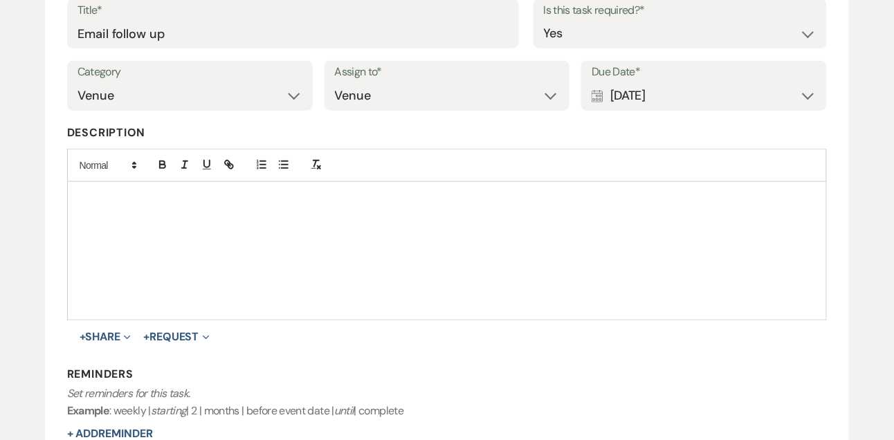
select select "9"
select select "22"
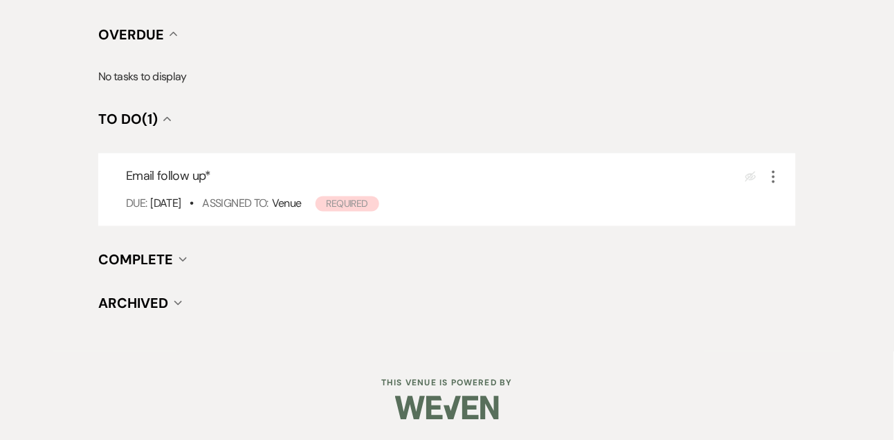
scroll to position [0, 0]
